Goal: Transaction & Acquisition: Purchase product/service

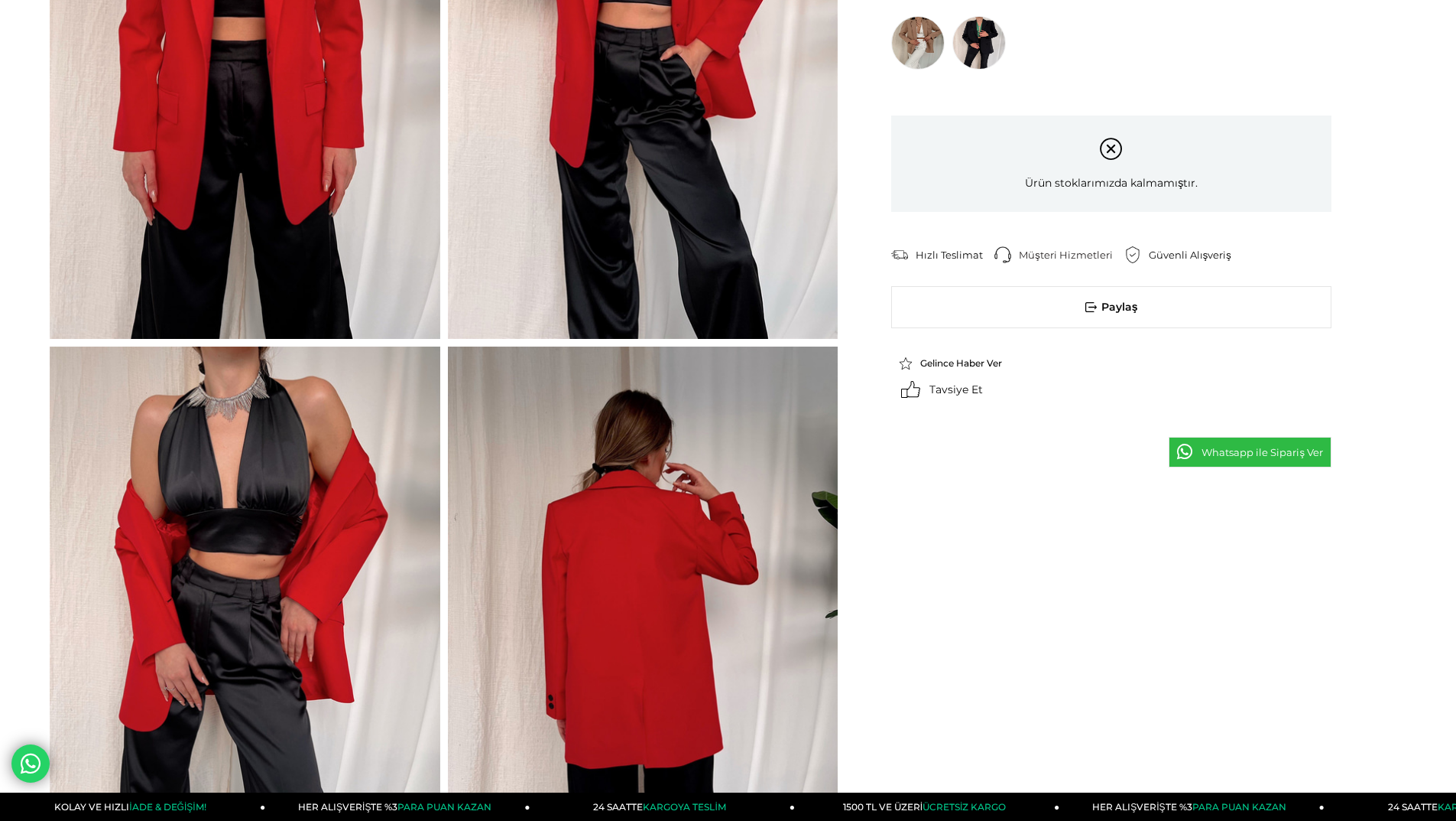
scroll to position [306, 0]
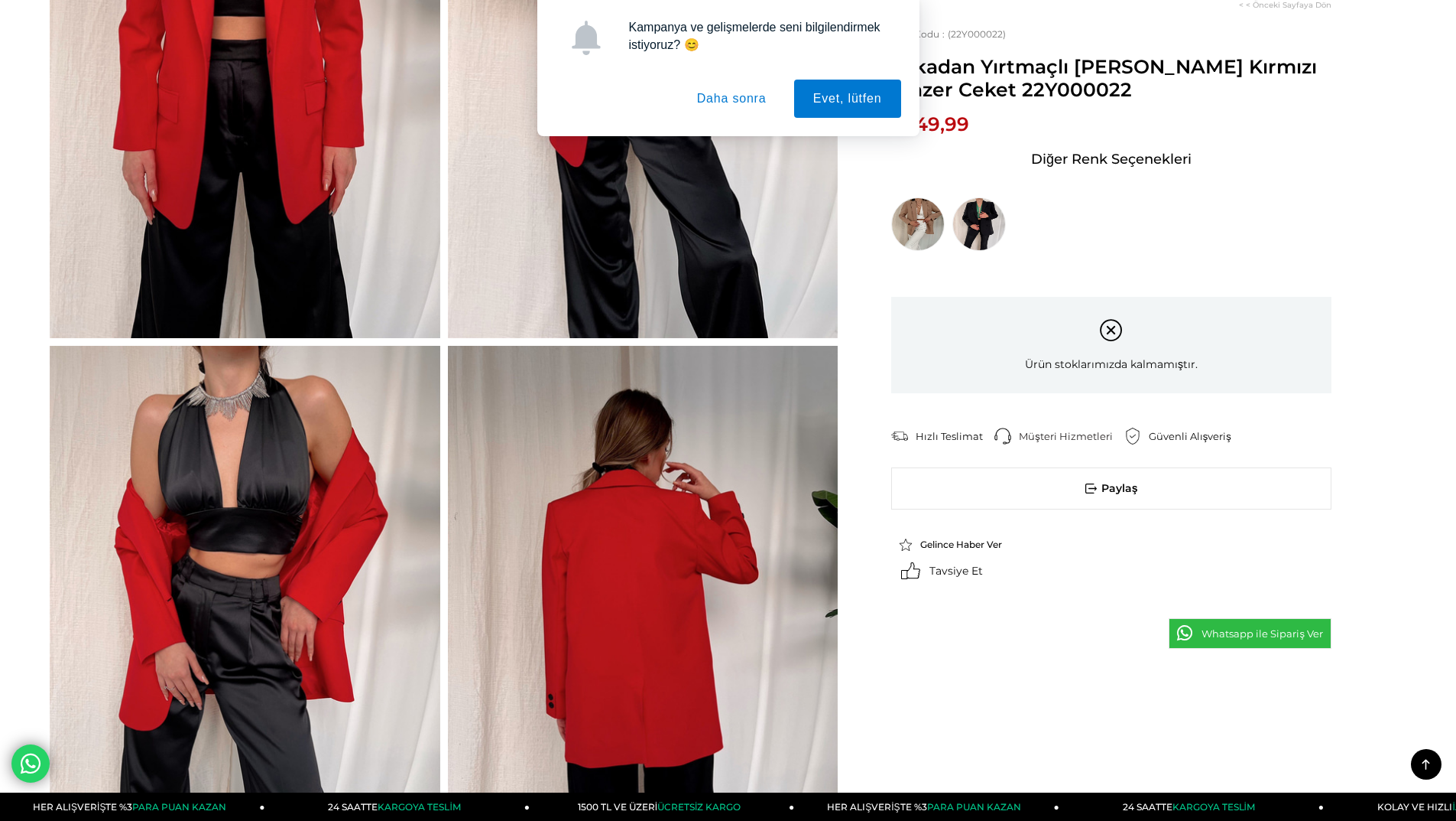
click at [743, 104] on button "Daha sonra" at bounding box center [732, 98] width 108 height 38
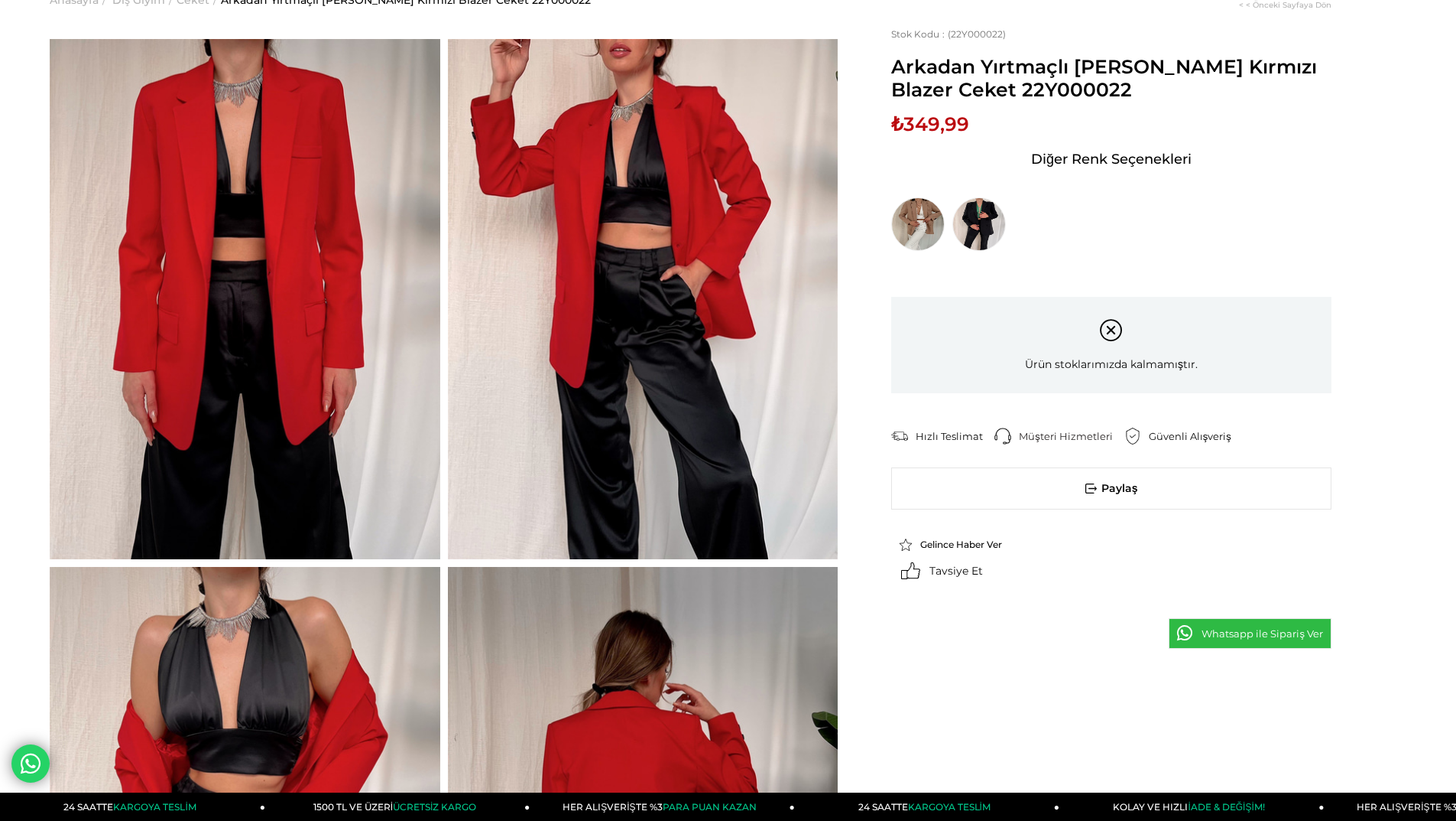
scroll to position [0, 0]
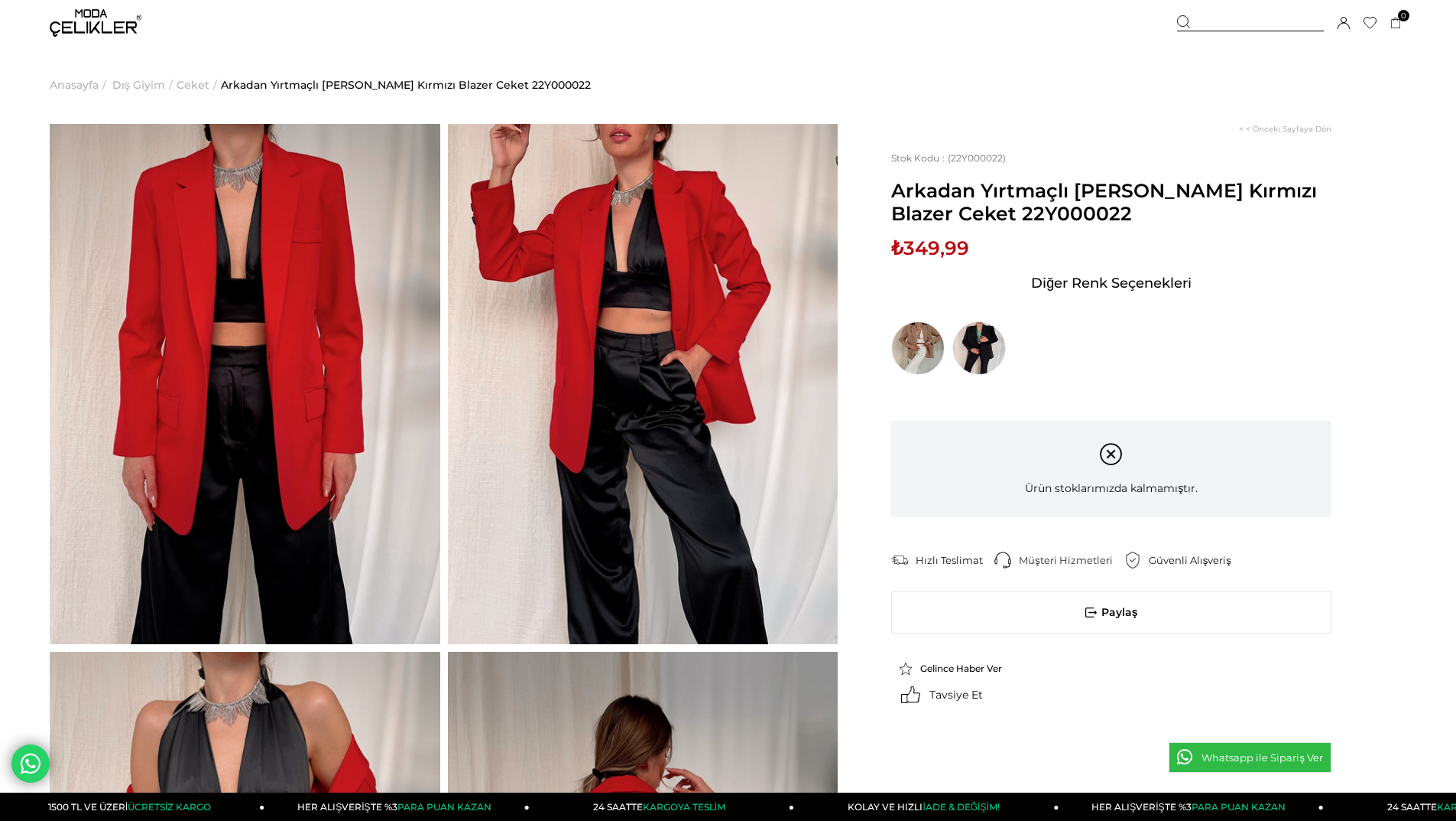
click at [195, 82] on span "Ceket" at bounding box center [193, 85] width 33 height 78
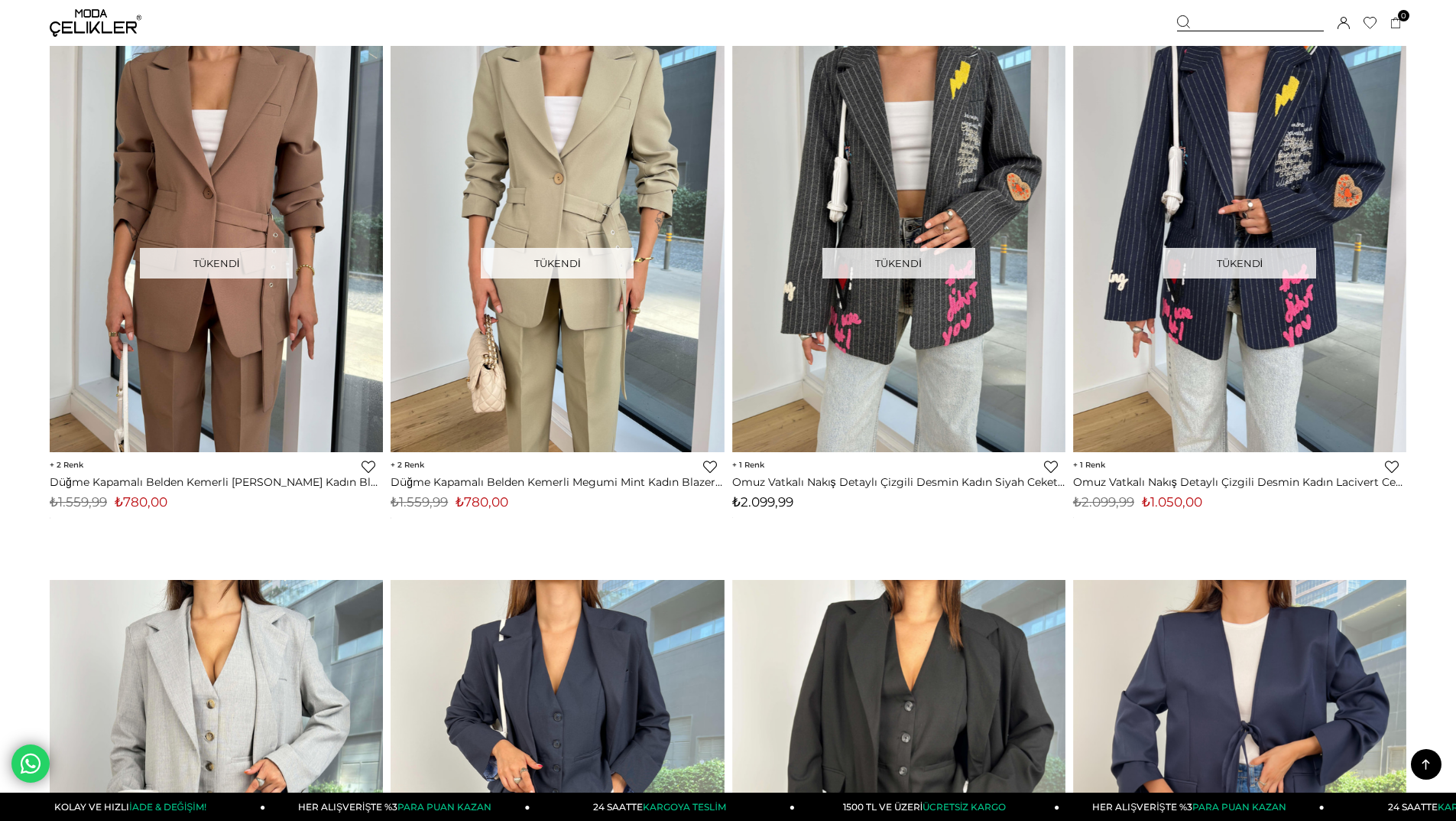
scroll to position [7725, 0]
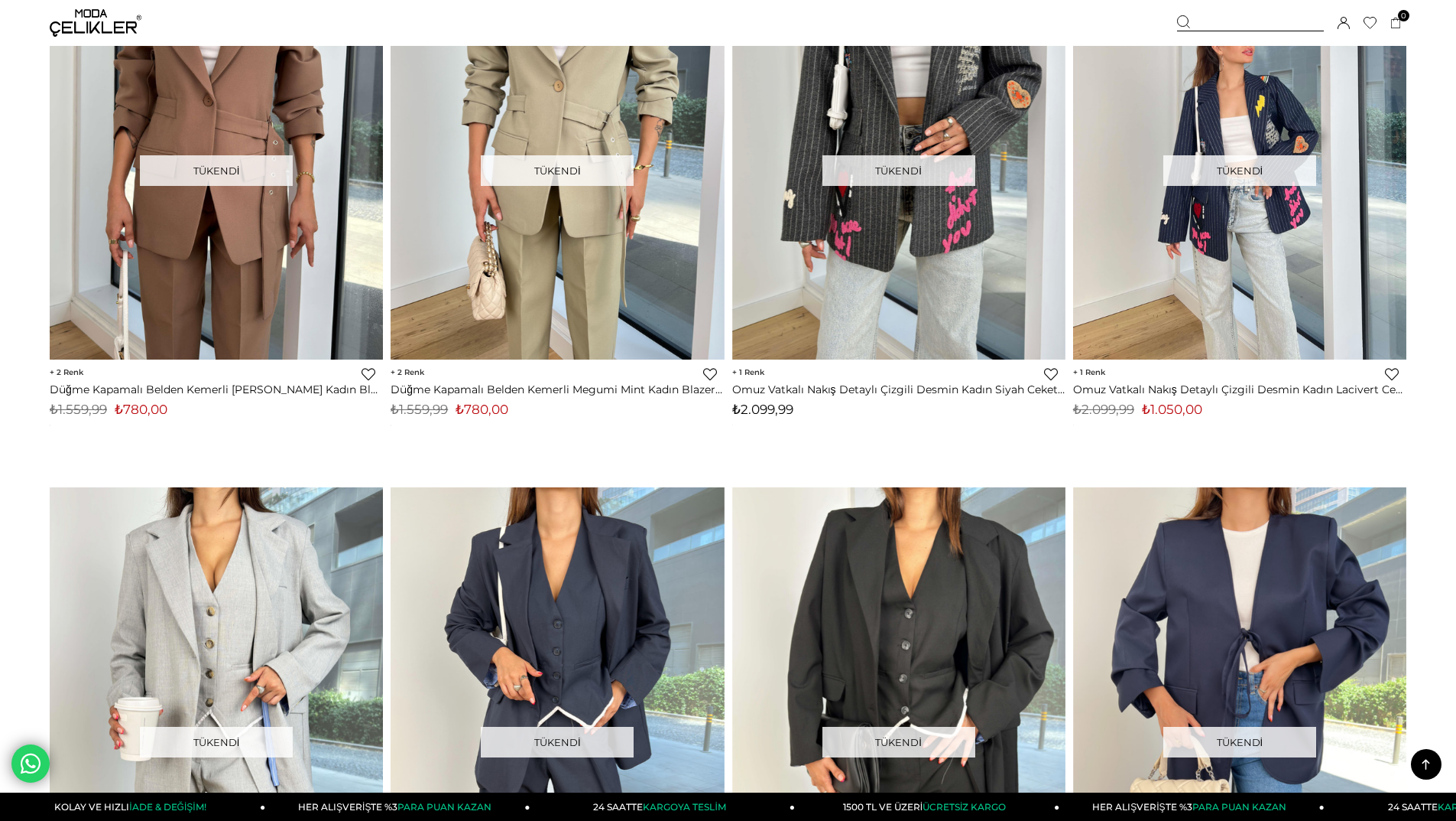
click at [1211, 121] on img at bounding box center [1240, 137] width 334 height 445
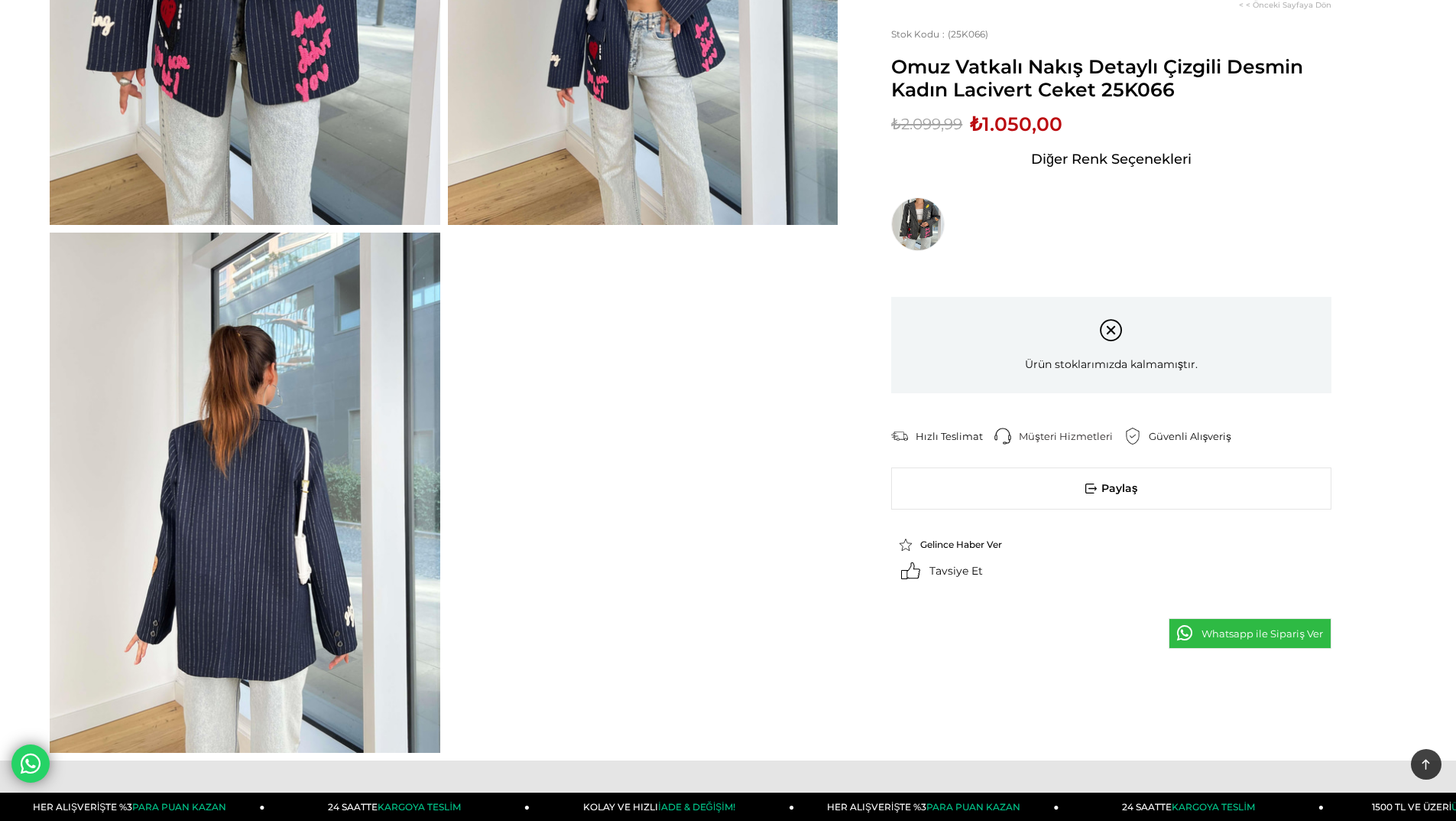
scroll to position [459, 0]
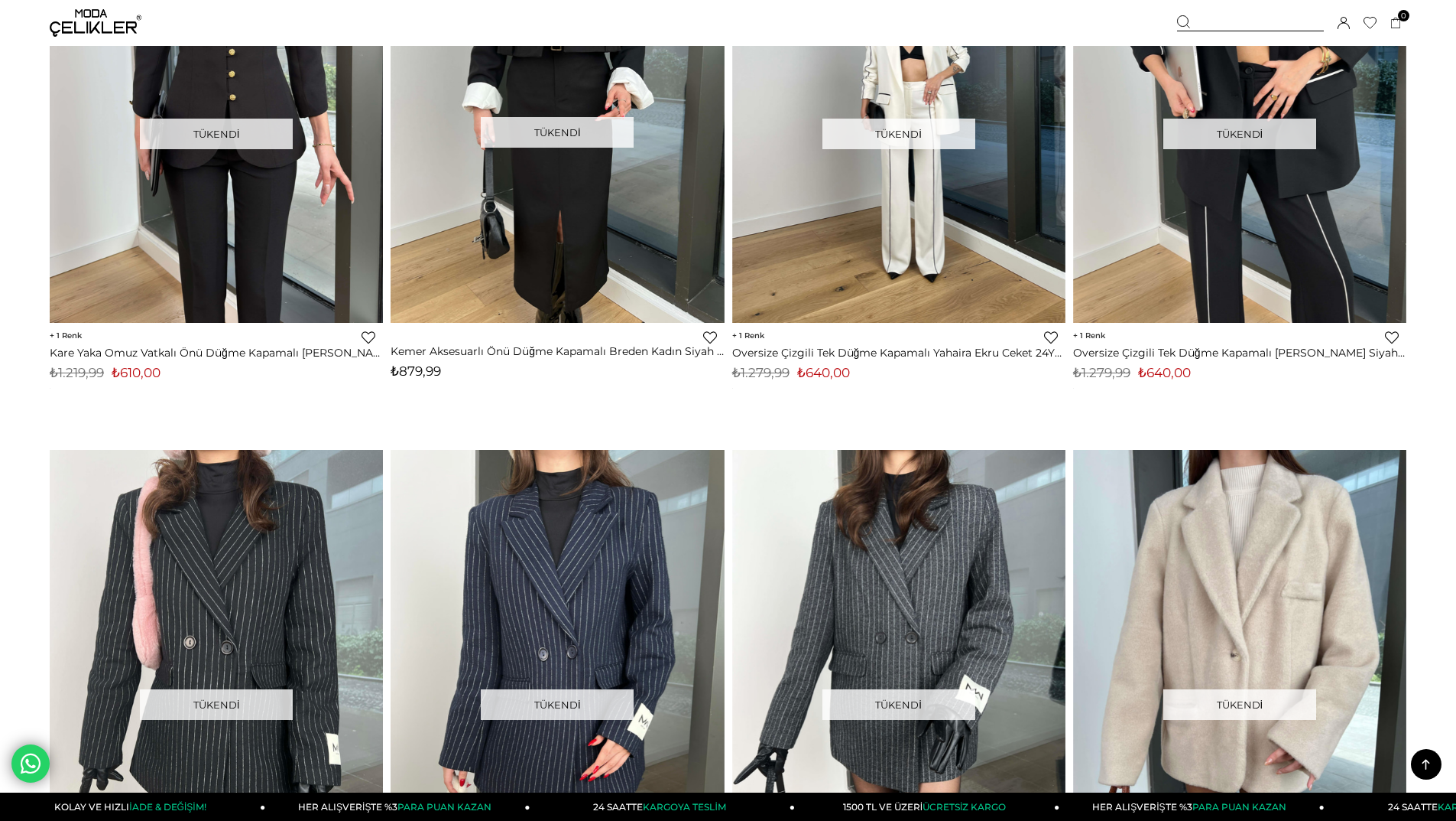
scroll to position [10625, 0]
